Goal: Task Accomplishment & Management: Manage account settings

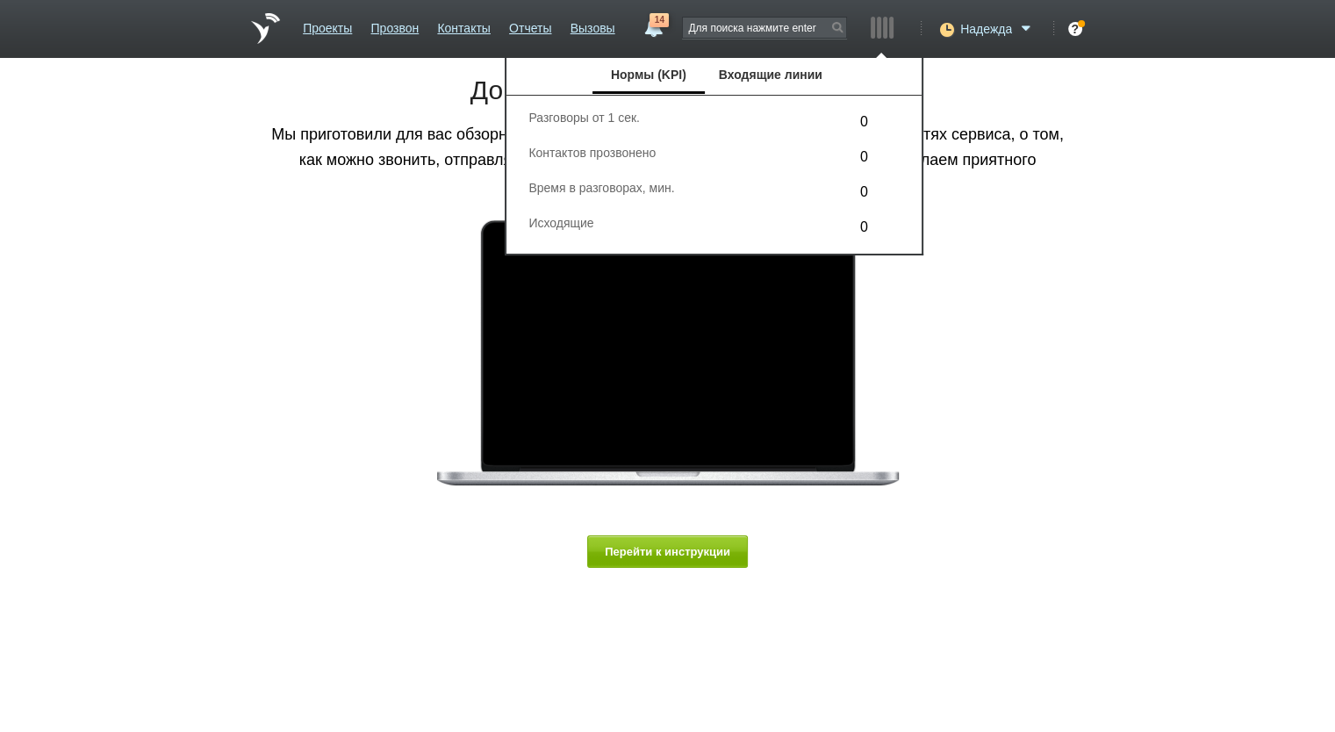
click at [964, 29] on span "Надежда" at bounding box center [987, 29] width 52 height 18
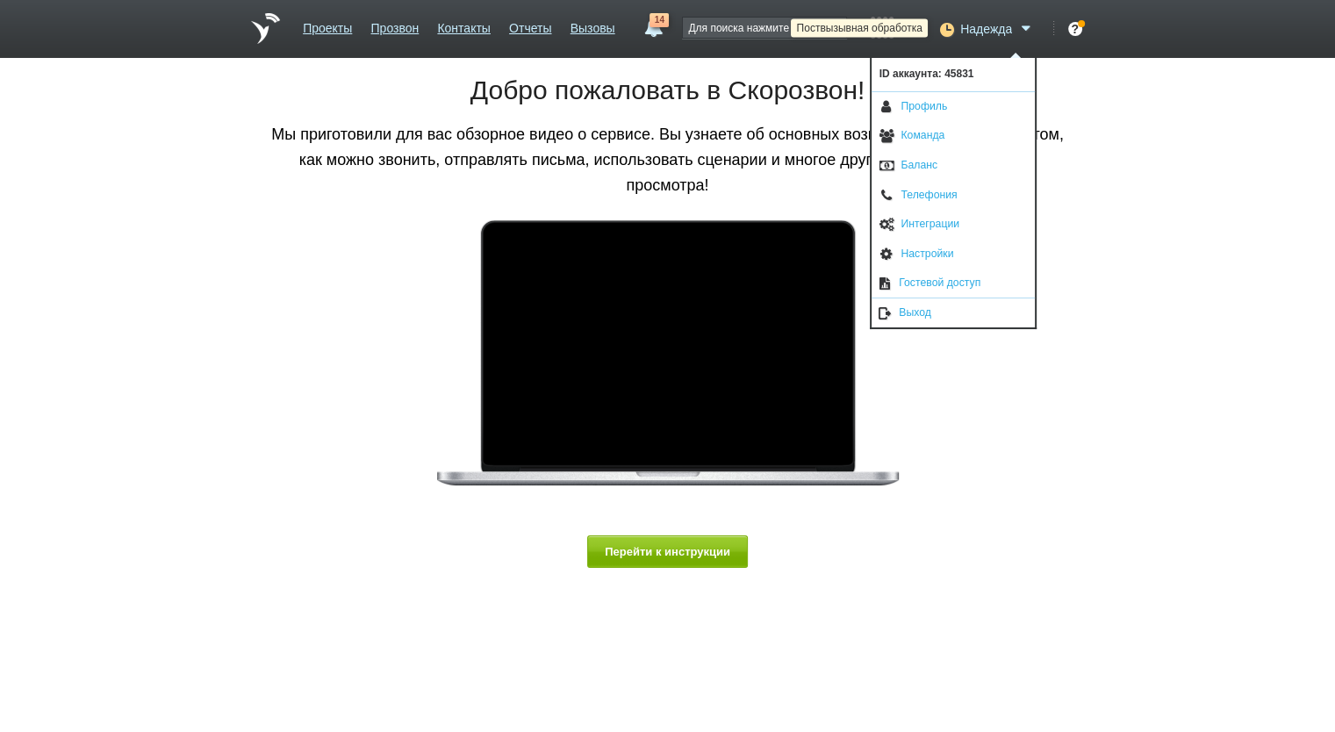
click at [952, 26] on icon at bounding box center [945, 29] width 24 height 18
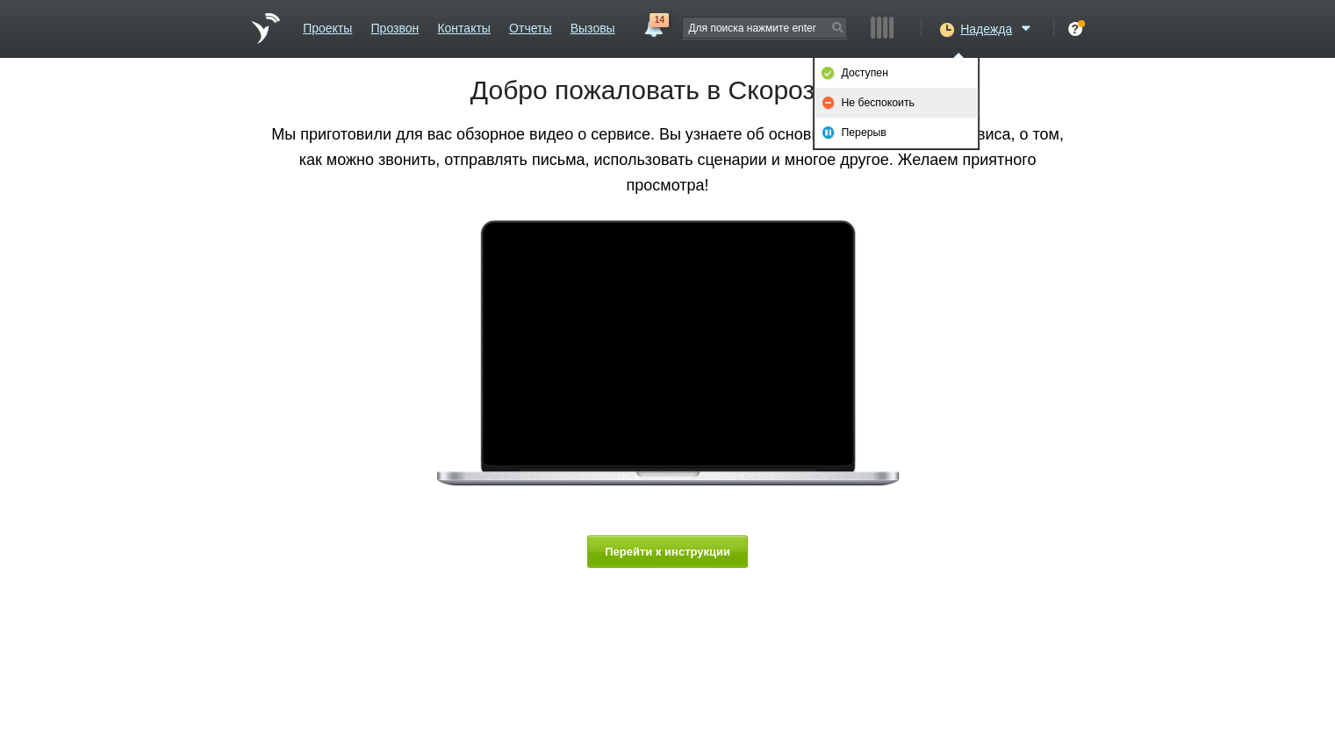
click at [912, 105] on link "Не беспокоить" at bounding box center [896, 103] width 163 height 30
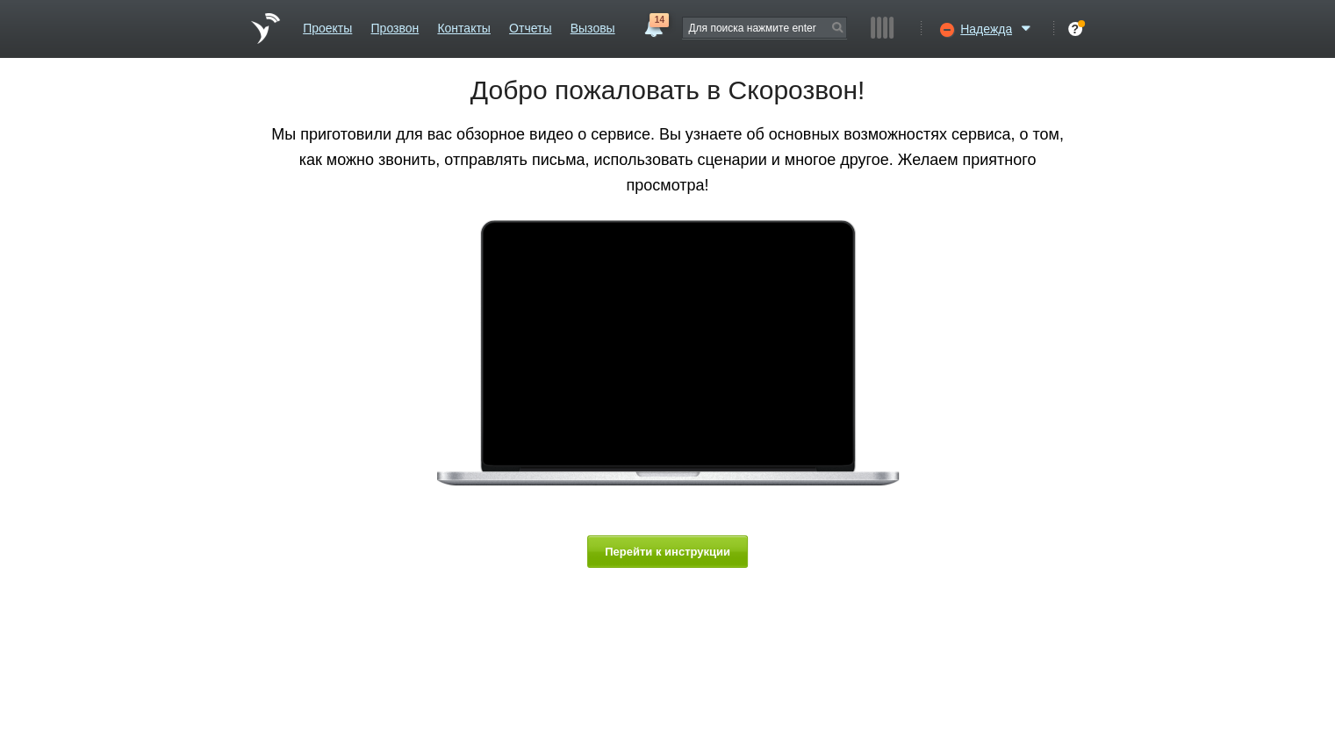
click at [505, 29] on ul "Проекты Прозвон Контакты Отчеты Вызовы" at bounding box center [459, 35] width 331 height 46
click at [527, 35] on link "Отчеты" at bounding box center [530, 24] width 42 height 25
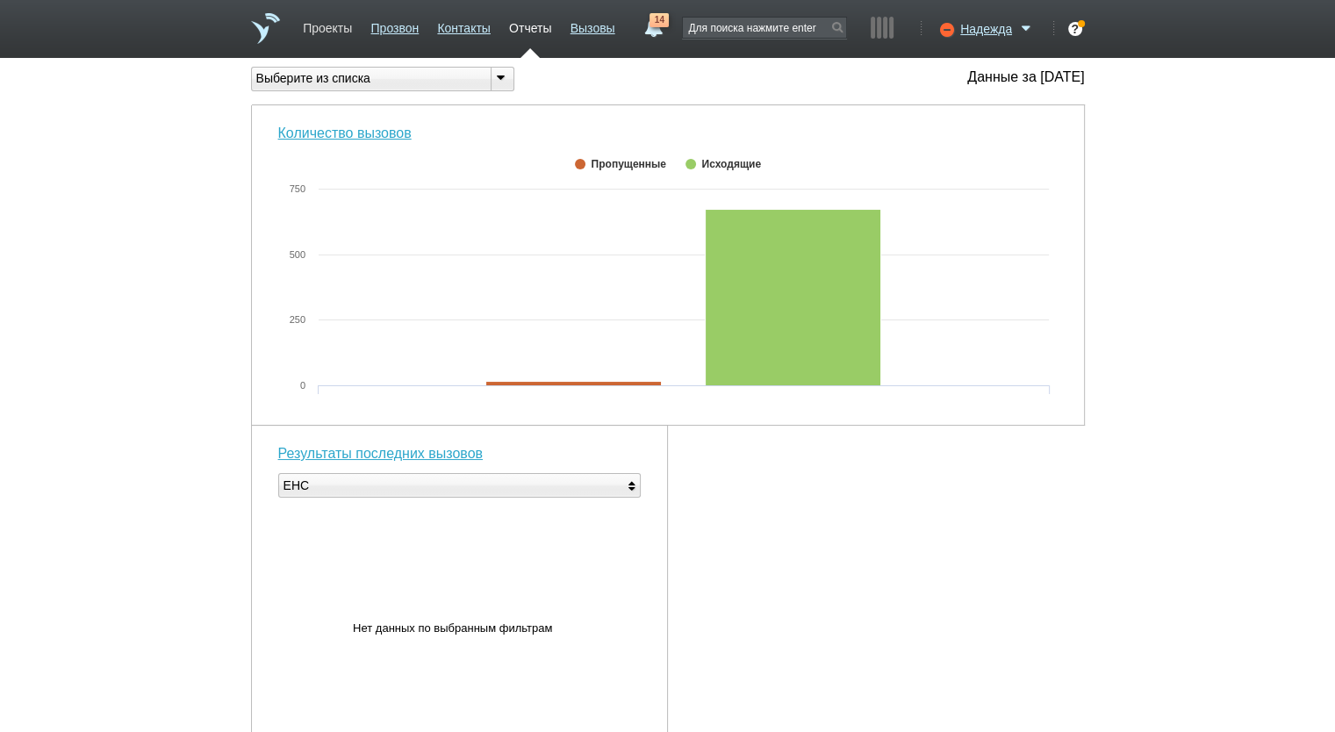
click at [335, 34] on link "Проекты" at bounding box center [327, 24] width 49 height 25
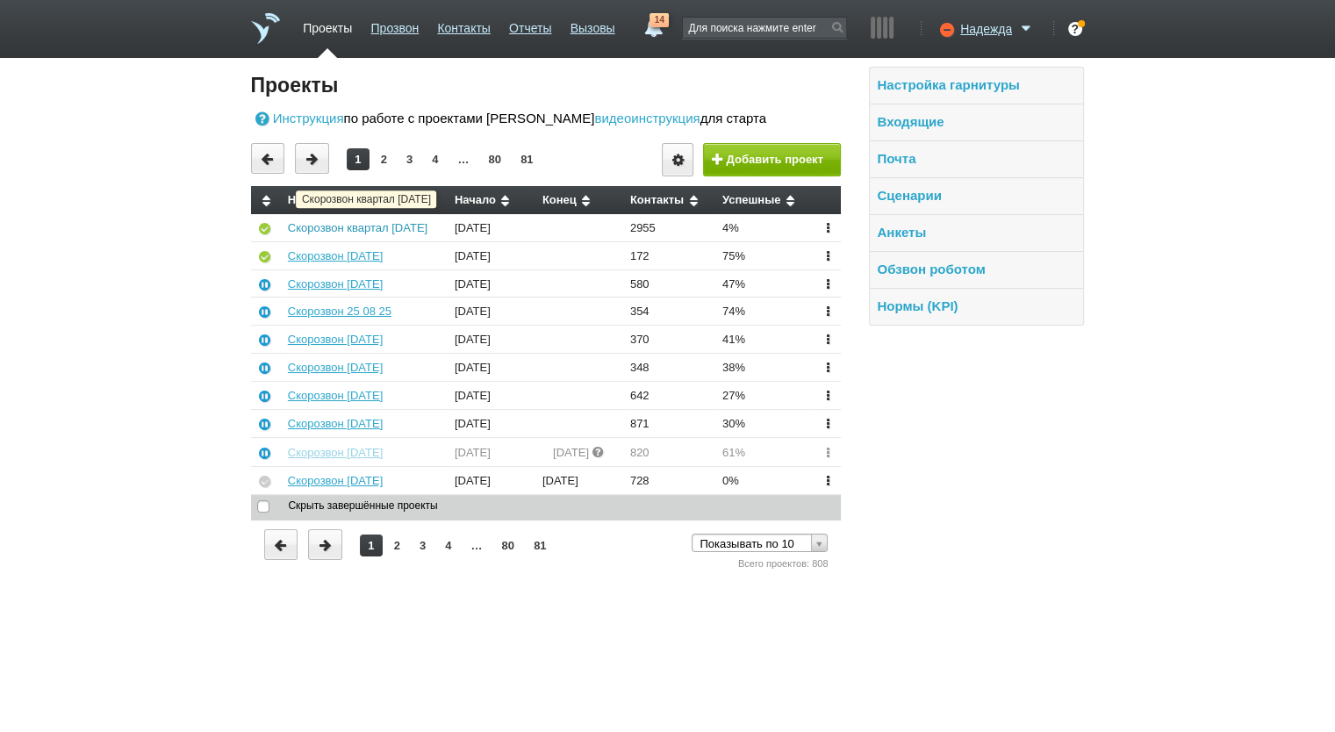
click at [348, 223] on link "Скорозвон квартал [DATE]" at bounding box center [358, 227] width 140 height 13
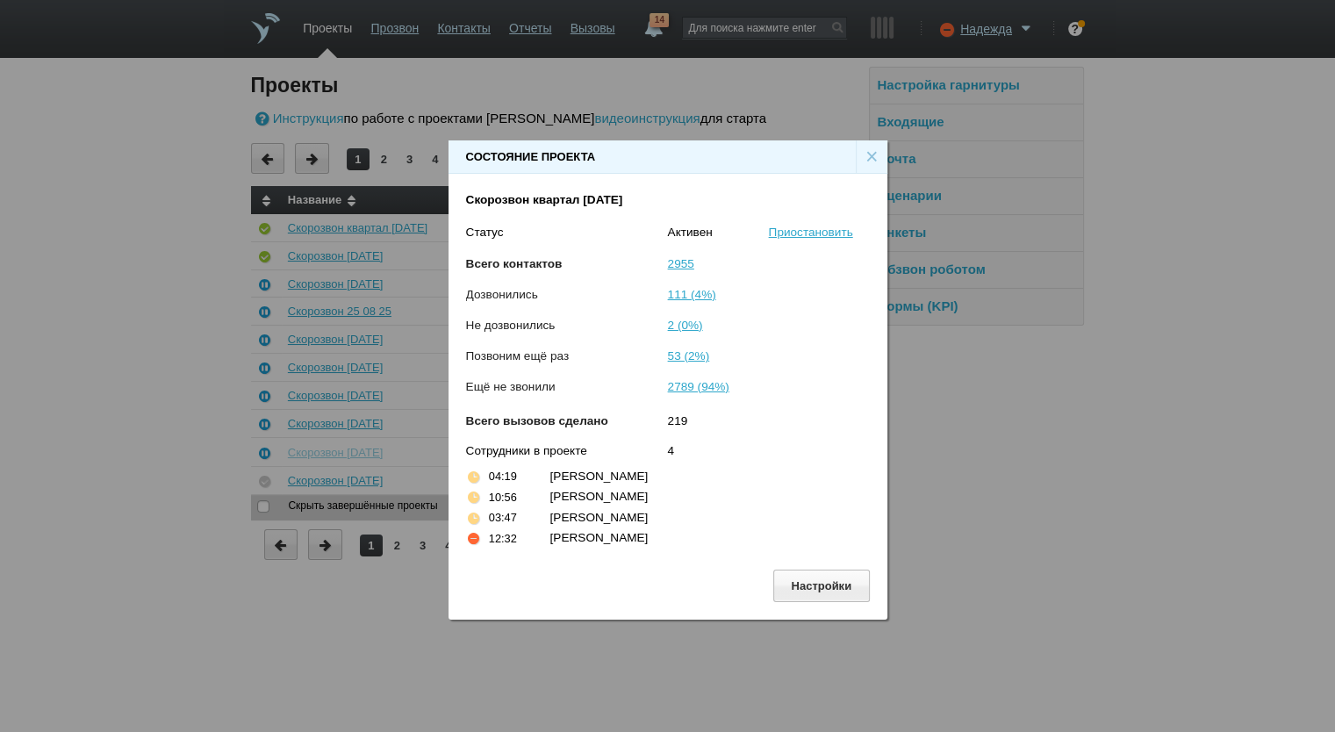
drag, startPoint x: 866, startPoint y: 155, endPoint x: 958, endPoint y: 9, distance: 173.2
click at [868, 152] on div "×" at bounding box center [872, 156] width 32 height 33
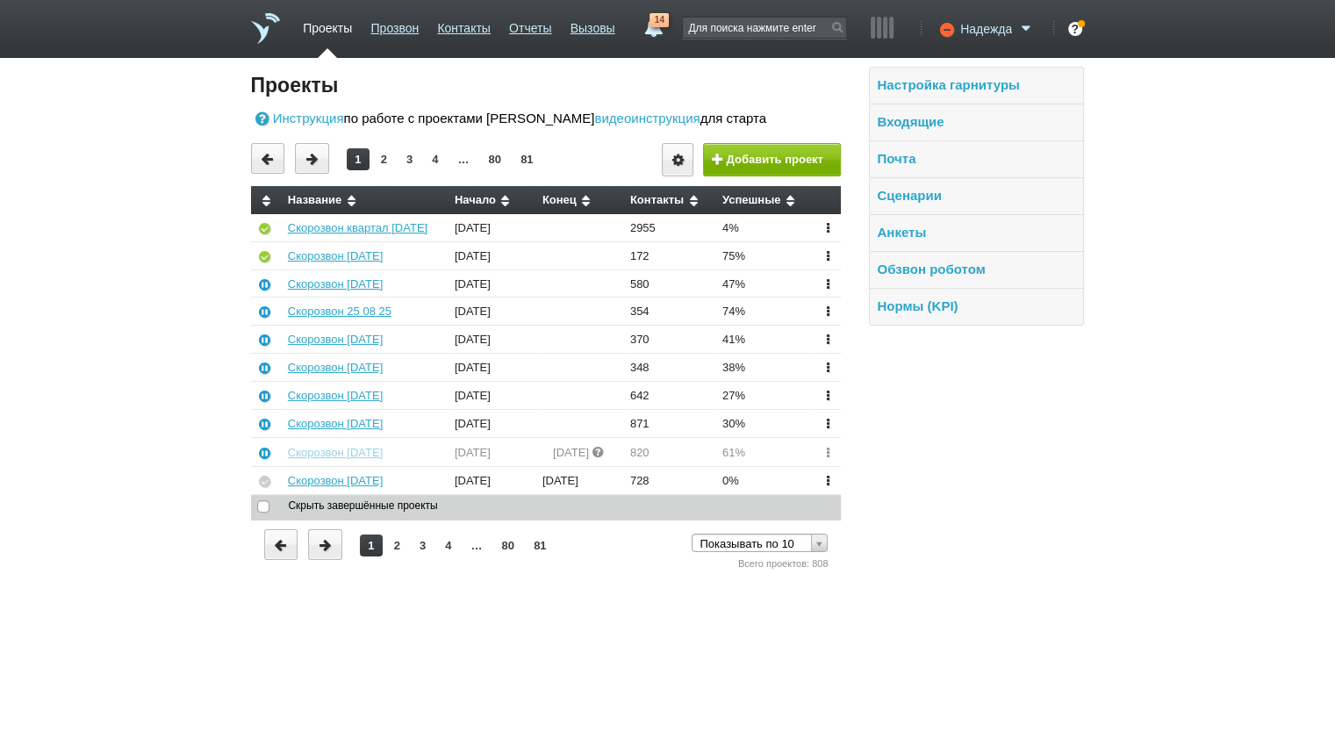
click at [984, 24] on span "Надежда" at bounding box center [987, 29] width 52 height 18
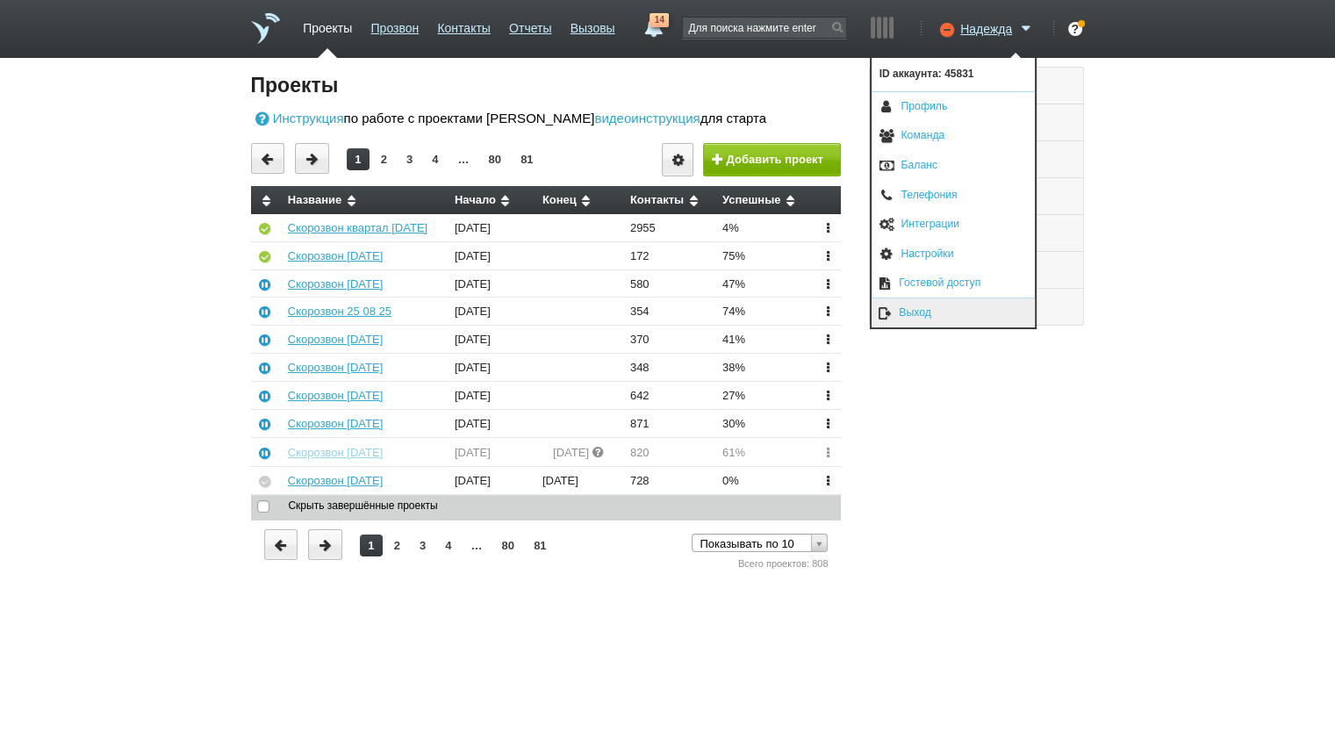
click at [933, 314] on link "Выход" at bounding box center [953, 313] width 163 height 29
